Goal: Communication & Community: Ask a question

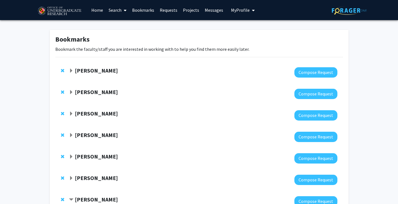
scroll to position [173, 0]
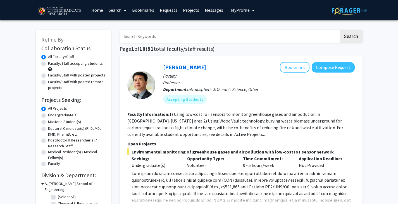
click at [192, 8] on link "Projects" at bounding box center [191, 10] width 22 height 20
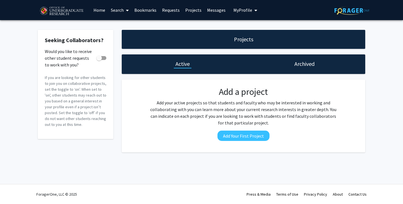
click at [142, 10] on link "Bookmarks" at bounding box center [145, 10] width 28 height 20
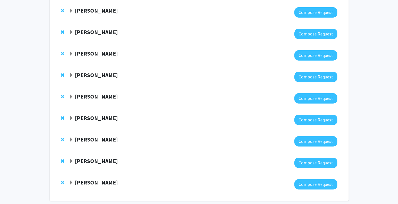
scroll to position [93, 0]
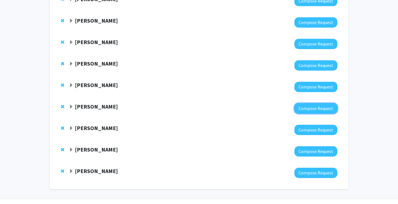
click at [315, 109] on button "Compose Request" at bounding box center [316, 108] width 43 height 10
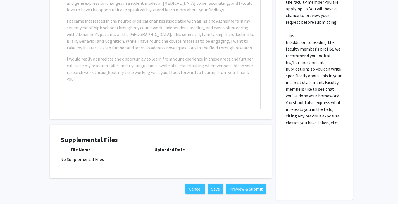
scroll to position [202, 0]
click at [74, 158] on div "No Supplemental Files" at bounding box center [160, 160] width 201 height 7
click at [85, 164] on div "Supplemental Files File Name Uploaded Date No Supplemental Files" at bounding box center [161, 151] width 200 height 31
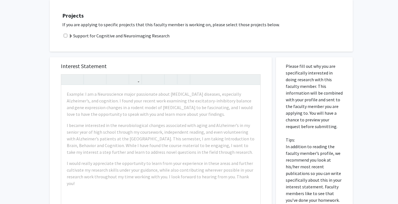
scroll to position [89, 0]
